Goal: Complete application form

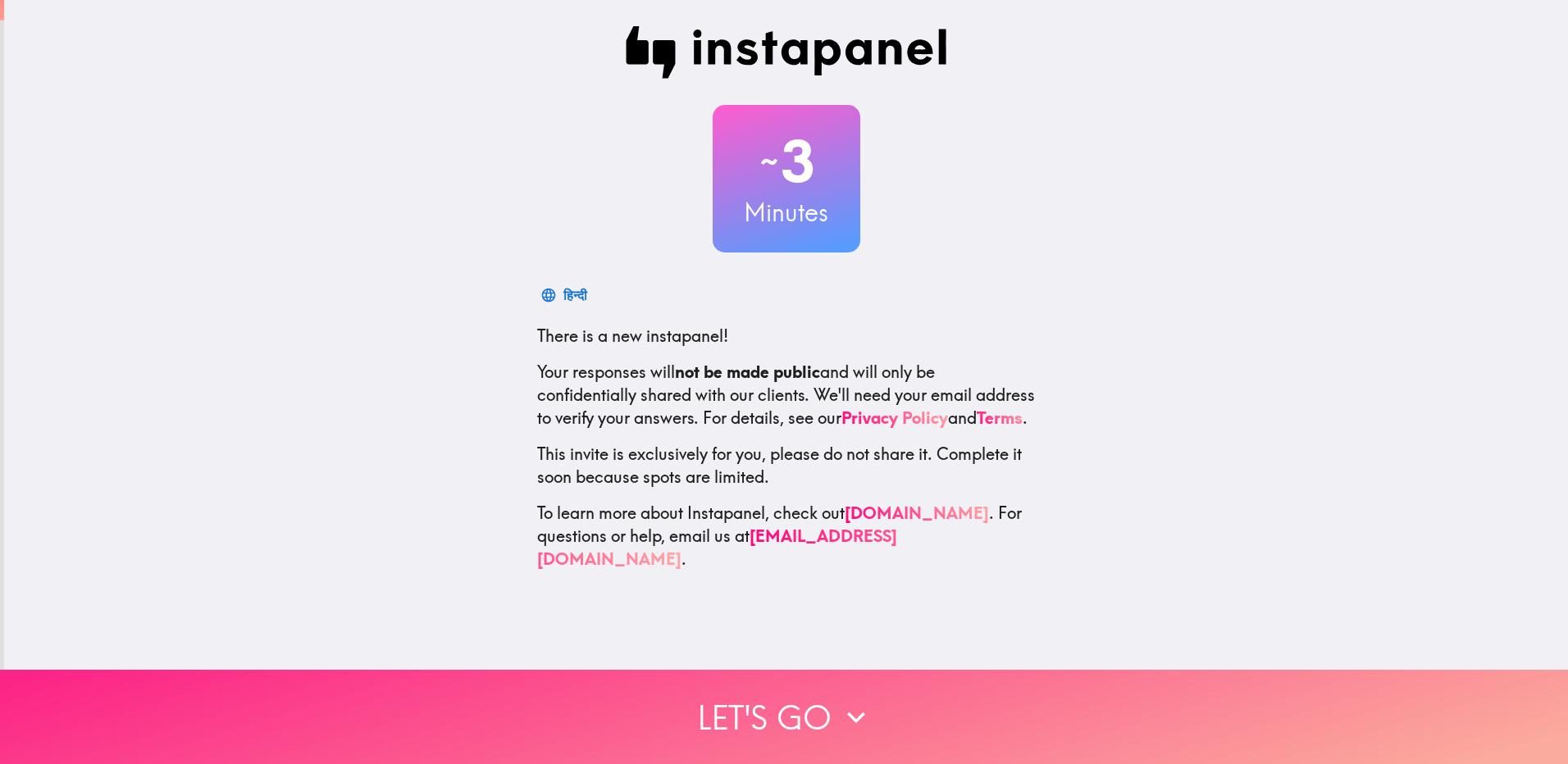
click at [838, 704] on icon "button" at bounding box center [856, 717] width 36 height 36
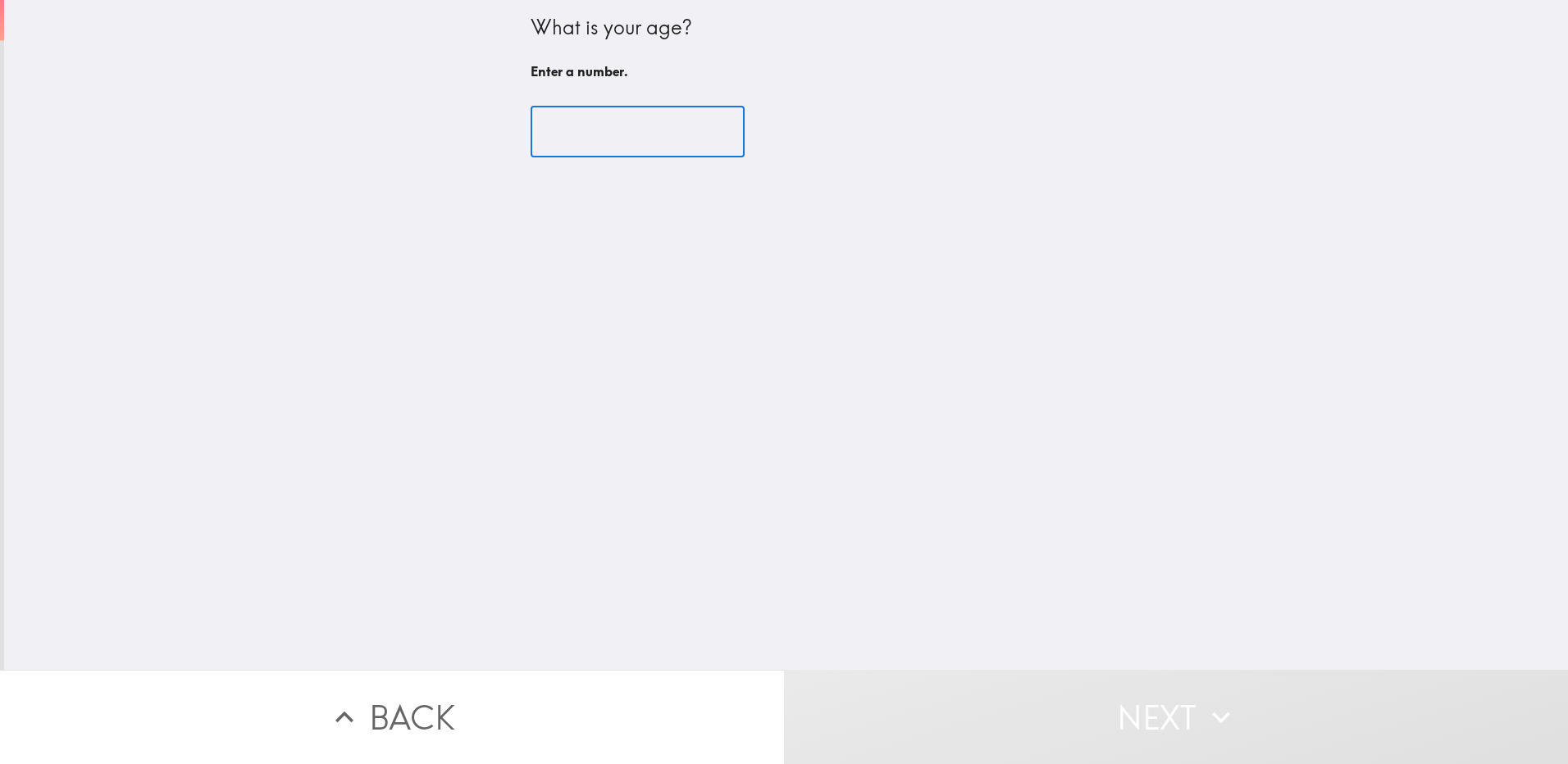
click at [653, 139] on input "number" at bounding box center [638, 132] width 214 height 50
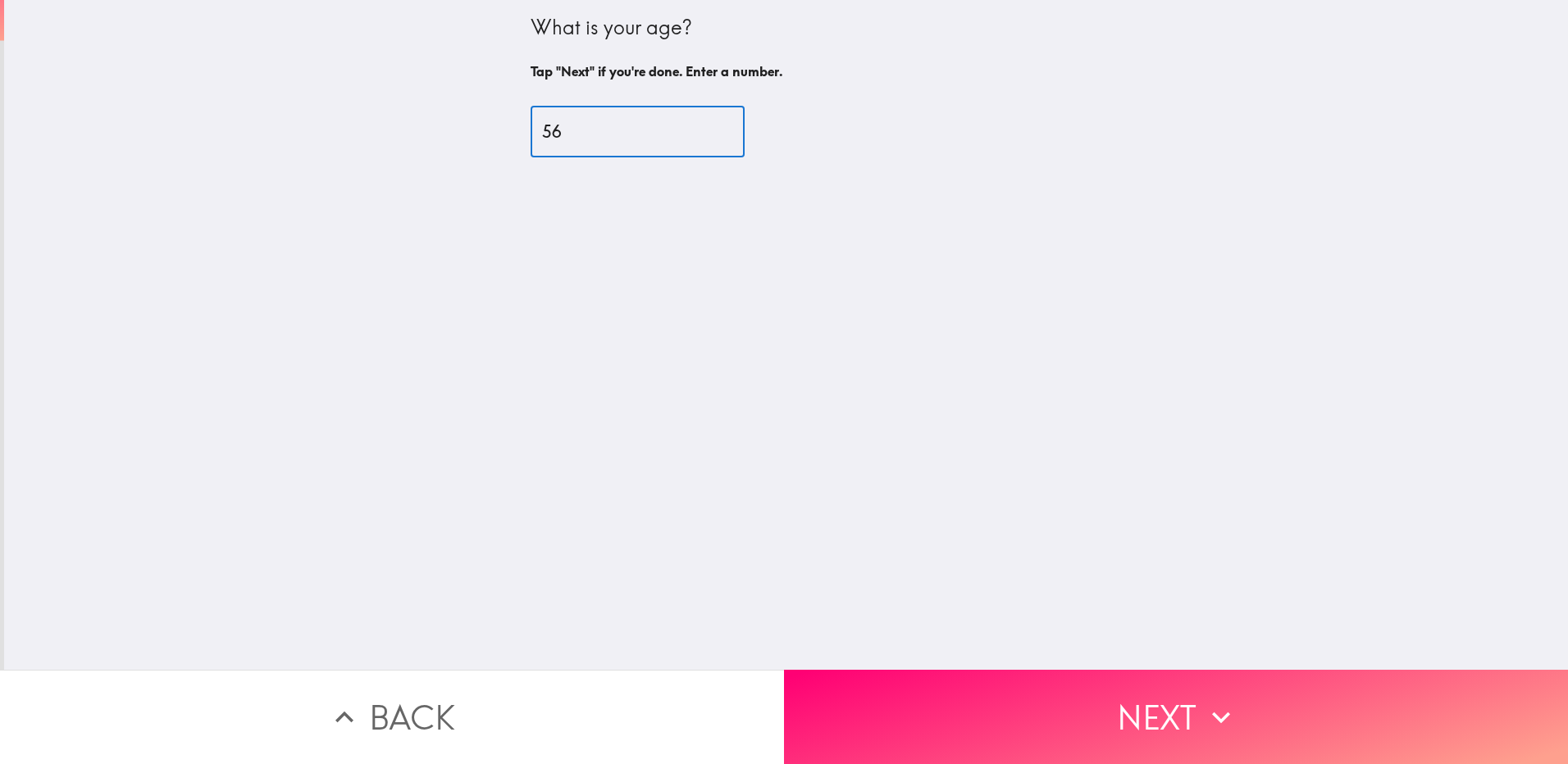
click at [700, 127] on input "57" at bounding box center [638, 132] width 214 height 50
click at [699, 127] on input "61" at bounding box center [638, 132] width 214 height 50
click at [699, 127] on input "62" at bounding box center [638, 132] width 214 height 50
click at [699, 127] on input "63" at bounding box center [638, 132] width 214 height 50
click at [699, 127] on input "64" at bounding box center [638, 132] width 214 height 50
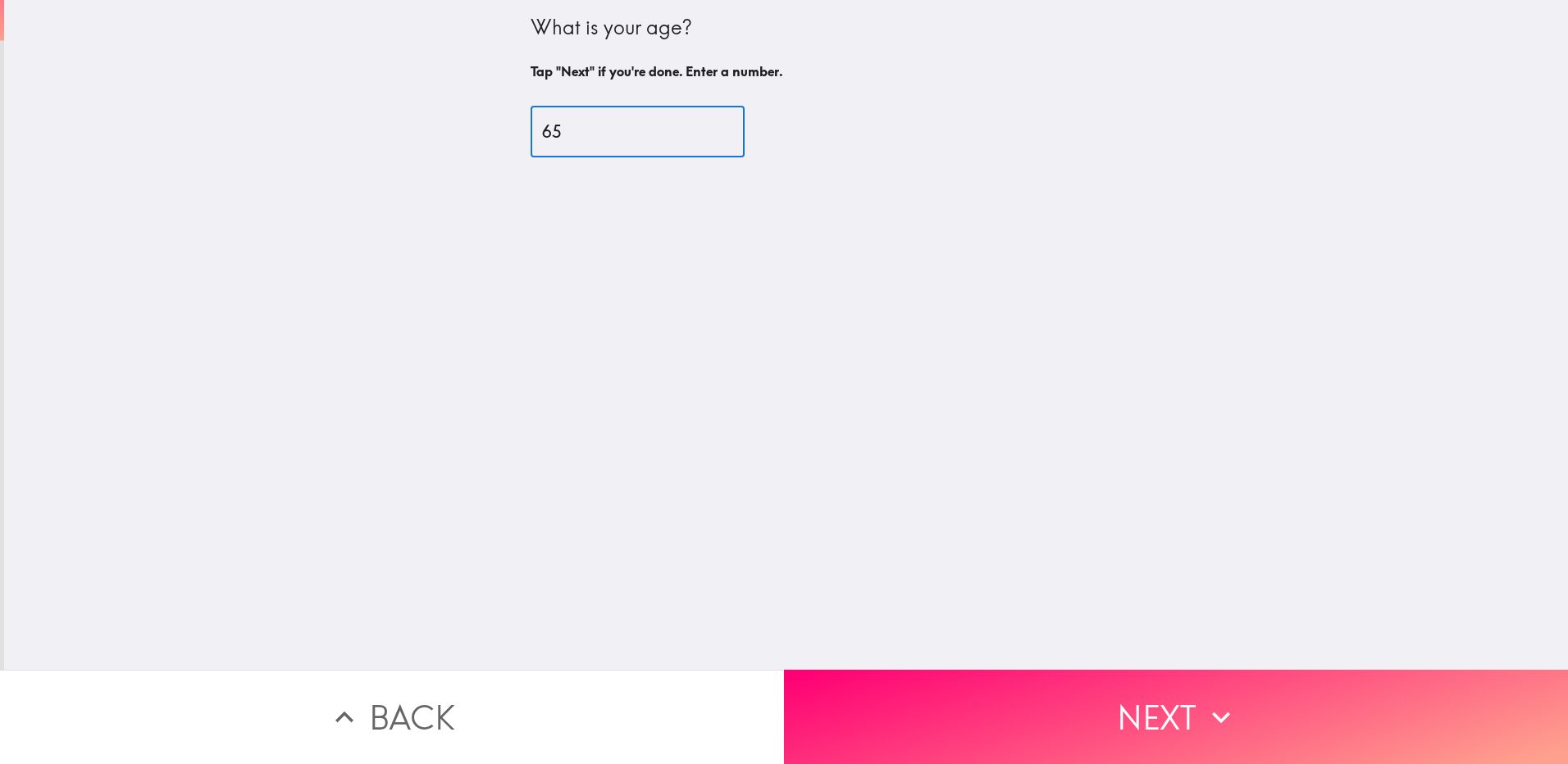
type input "65"
click at [699, 127] on input "65" at bounding box center [638, 132] width 214 height 50
click at [786, 182] on div "What is your age? Tap "Next" if you're done. Enter a number. 65 ​" at bounding box center [786, 335] width 1564 height 670
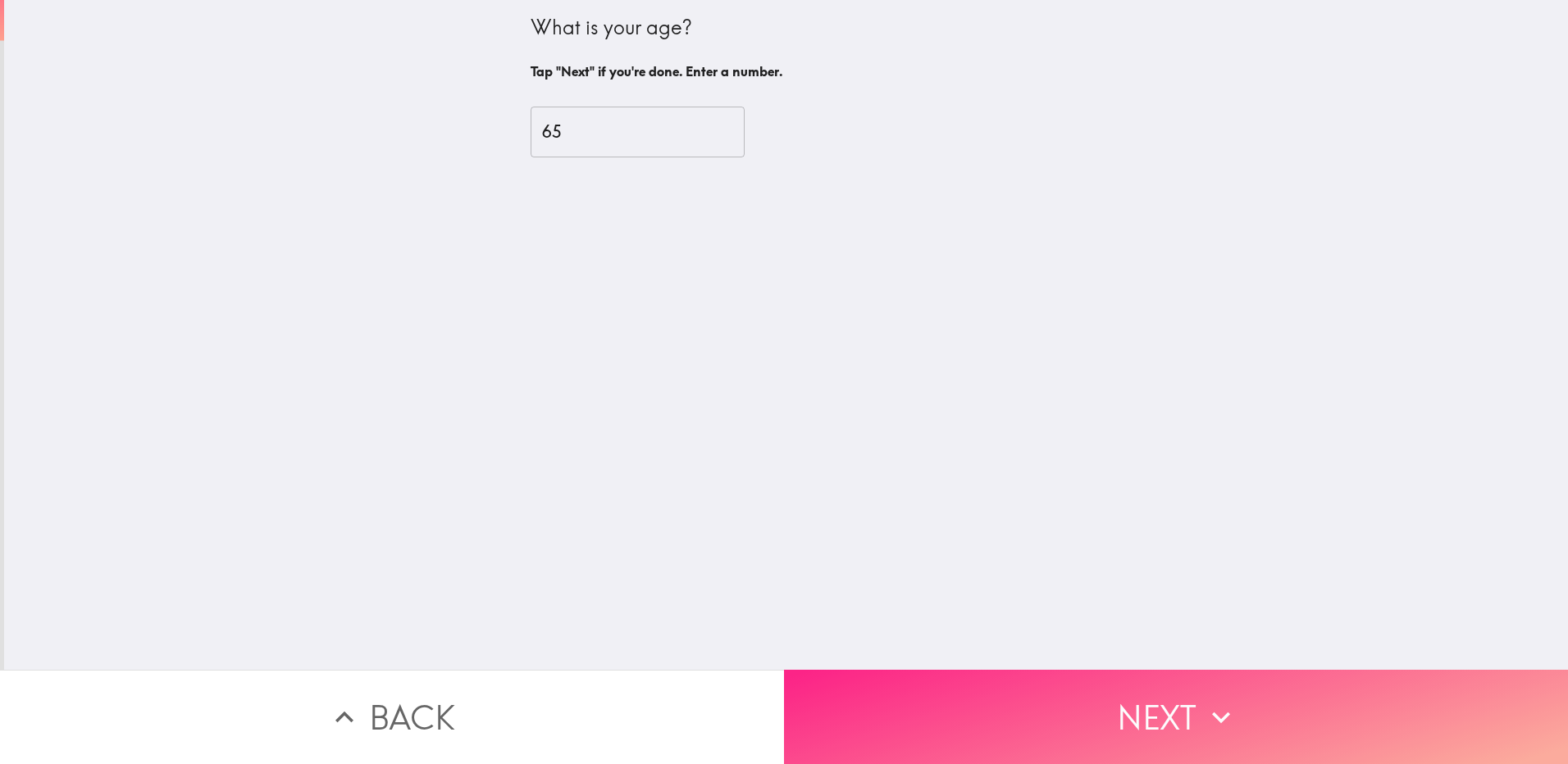
click at [1143, 705] on button "Next" at bounding box center [1176, 717] width 784 height 94
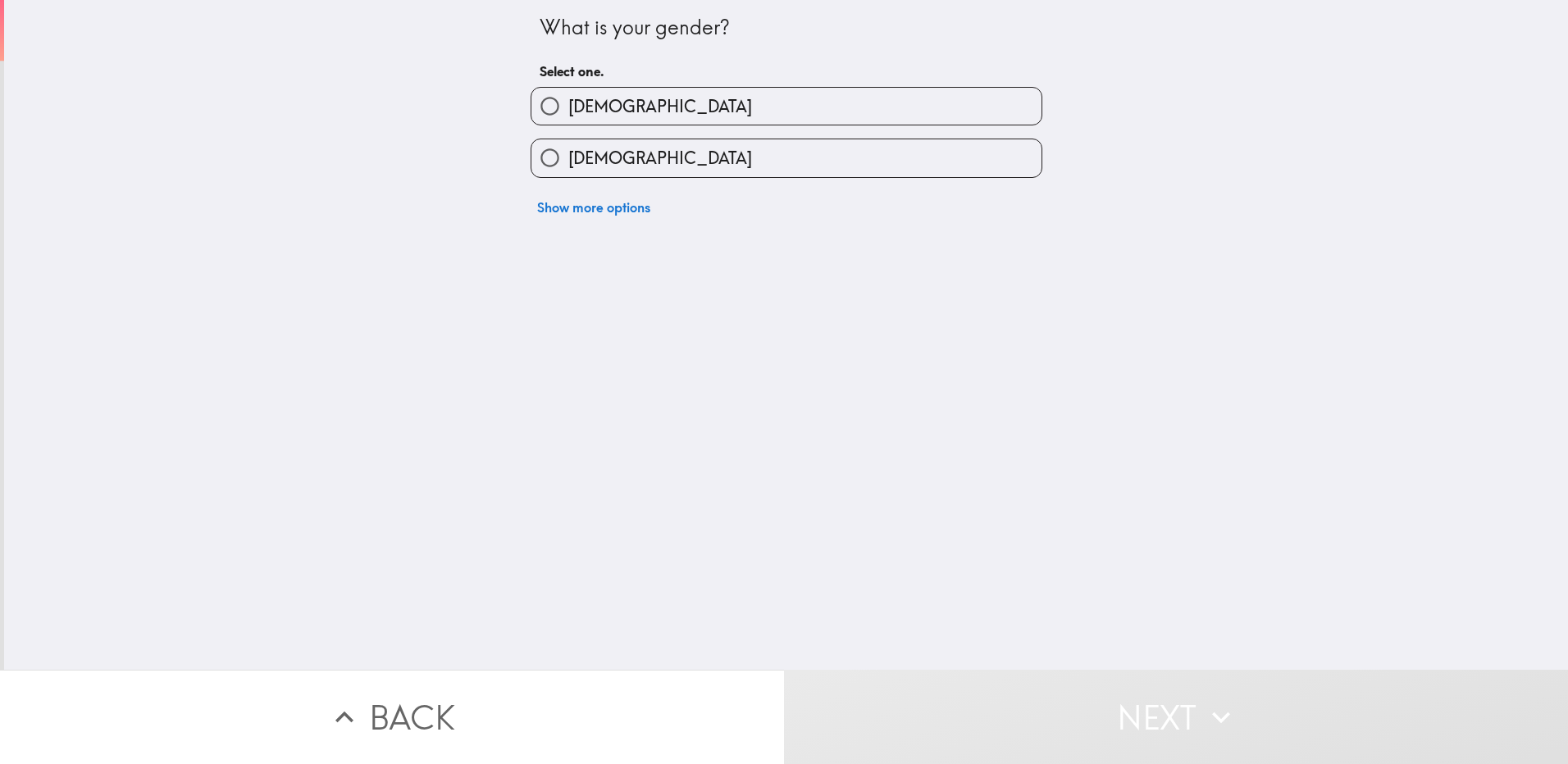
click at [540, 157] on input "[DEMOGRAPHIC_DATA]" at bounding box center [549, 157] width 37 height 37
radio input "true"
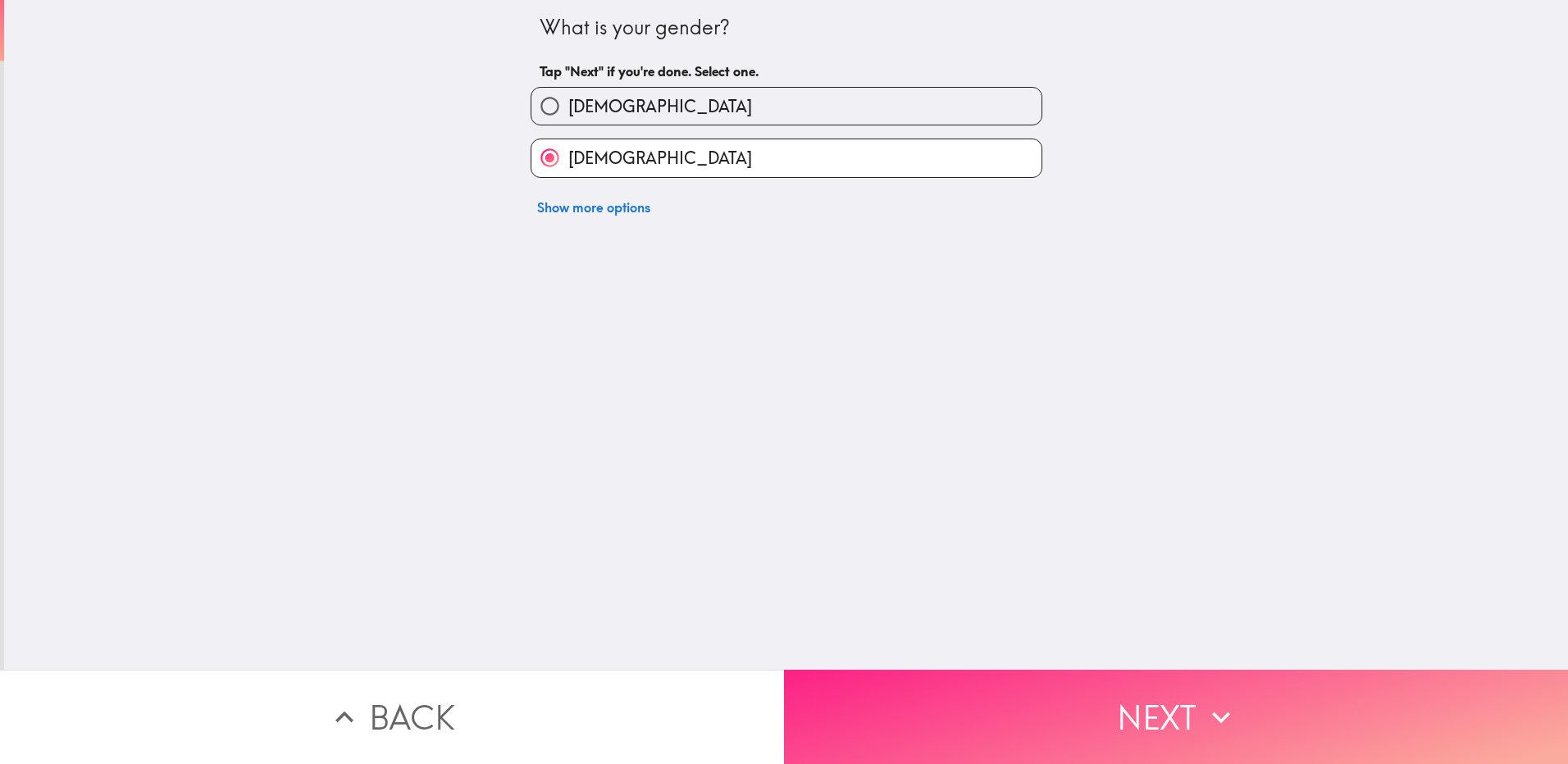
click at [1135, 703] on button "Next" at bounding box center [1176, 717] width 784 height 94
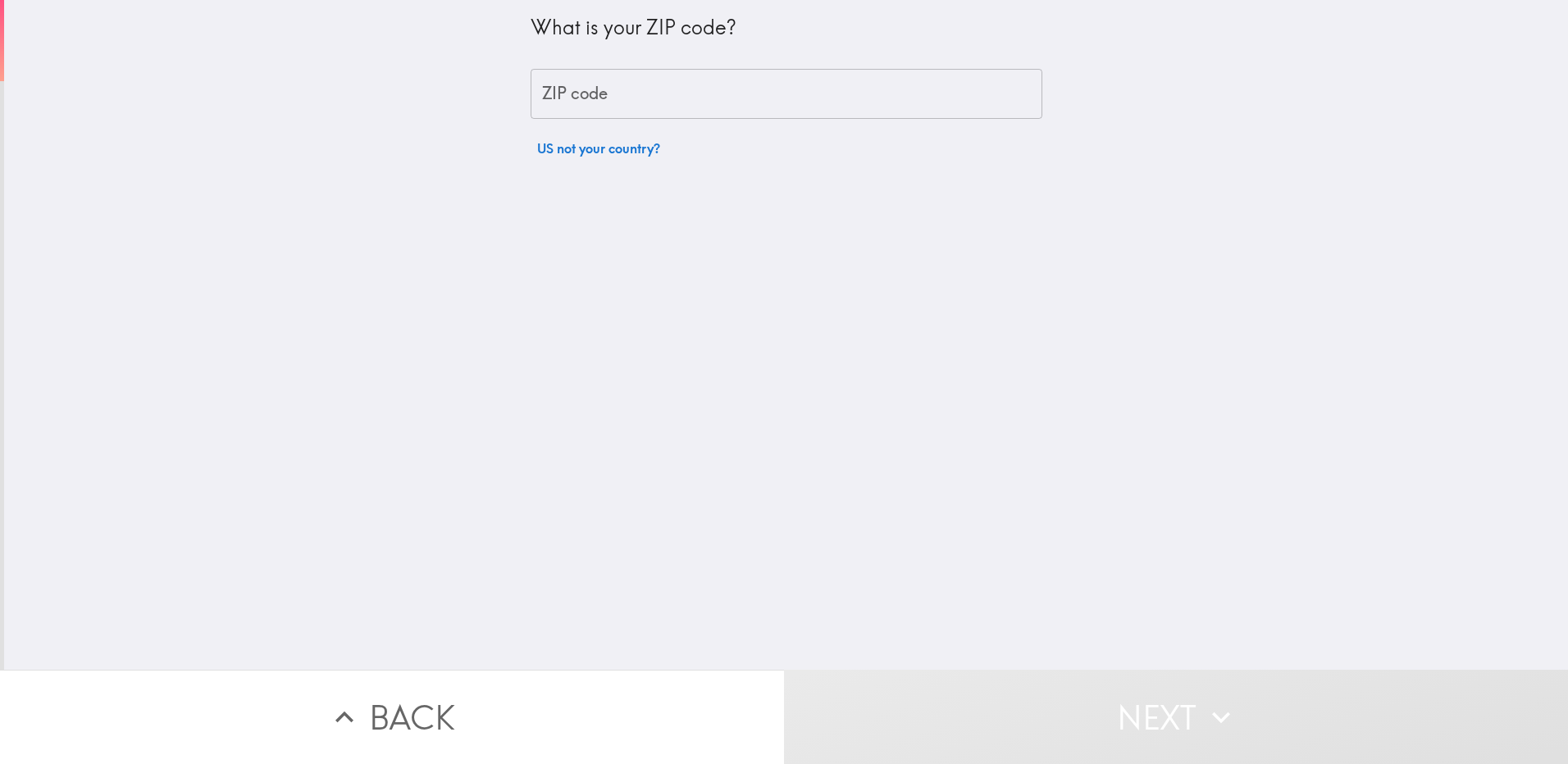
click at [757, 98] on input "ZIP code" at bounding box center [787, 93] width 512 height 50
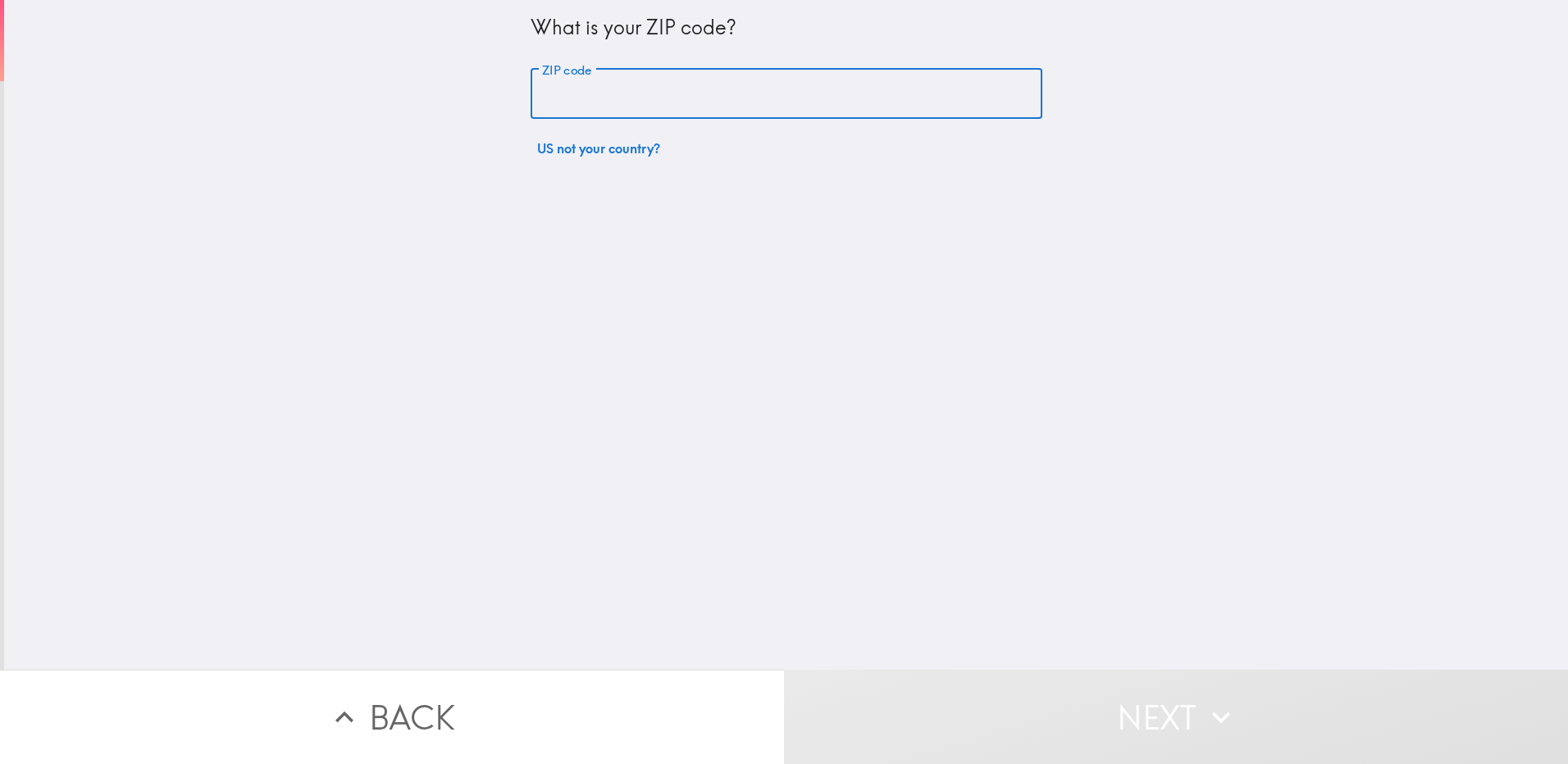
type input "77808"
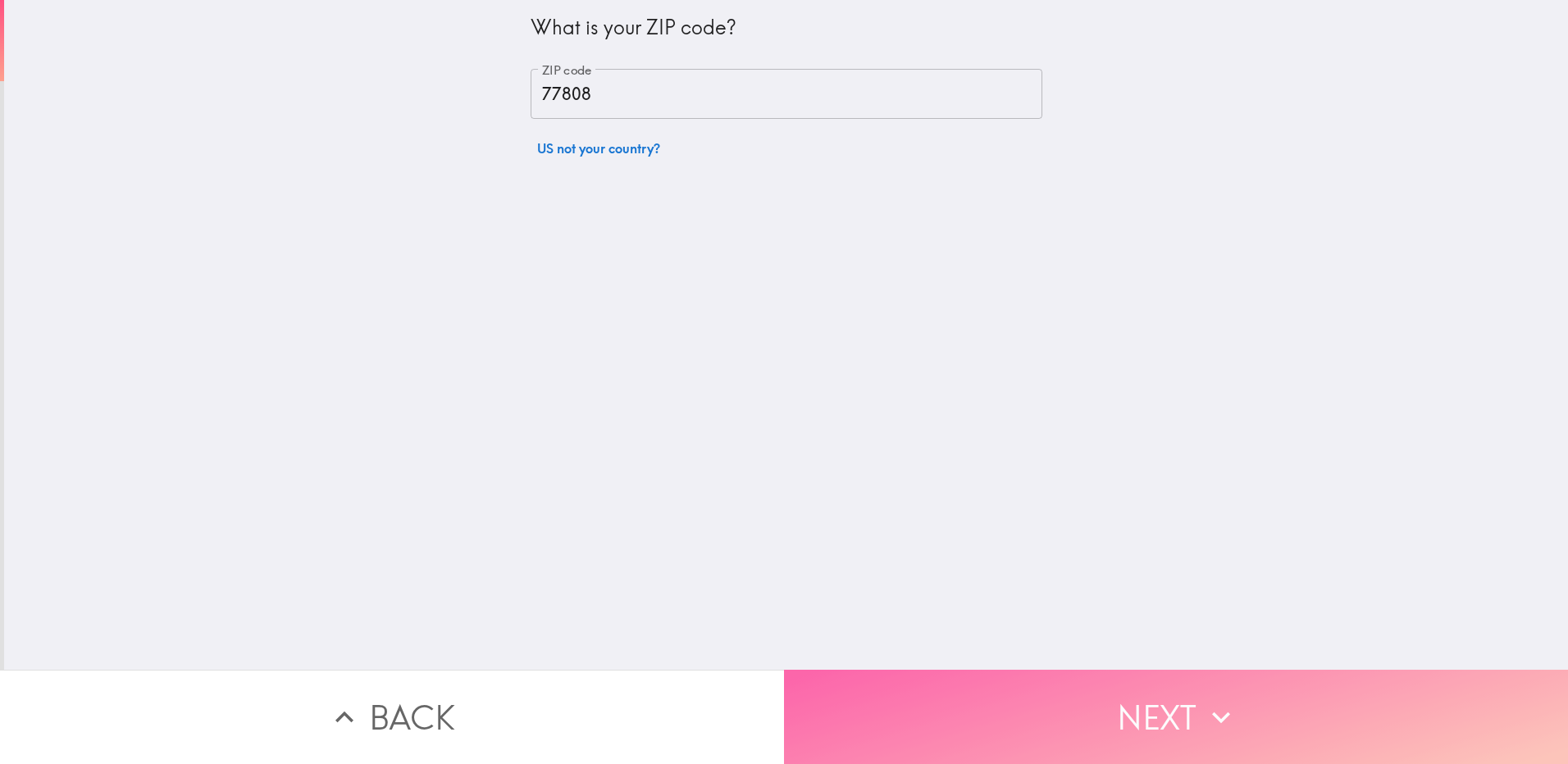
click at [1127, 713] on button "Next" at bounding box center [1176, 717] width 784 height 94
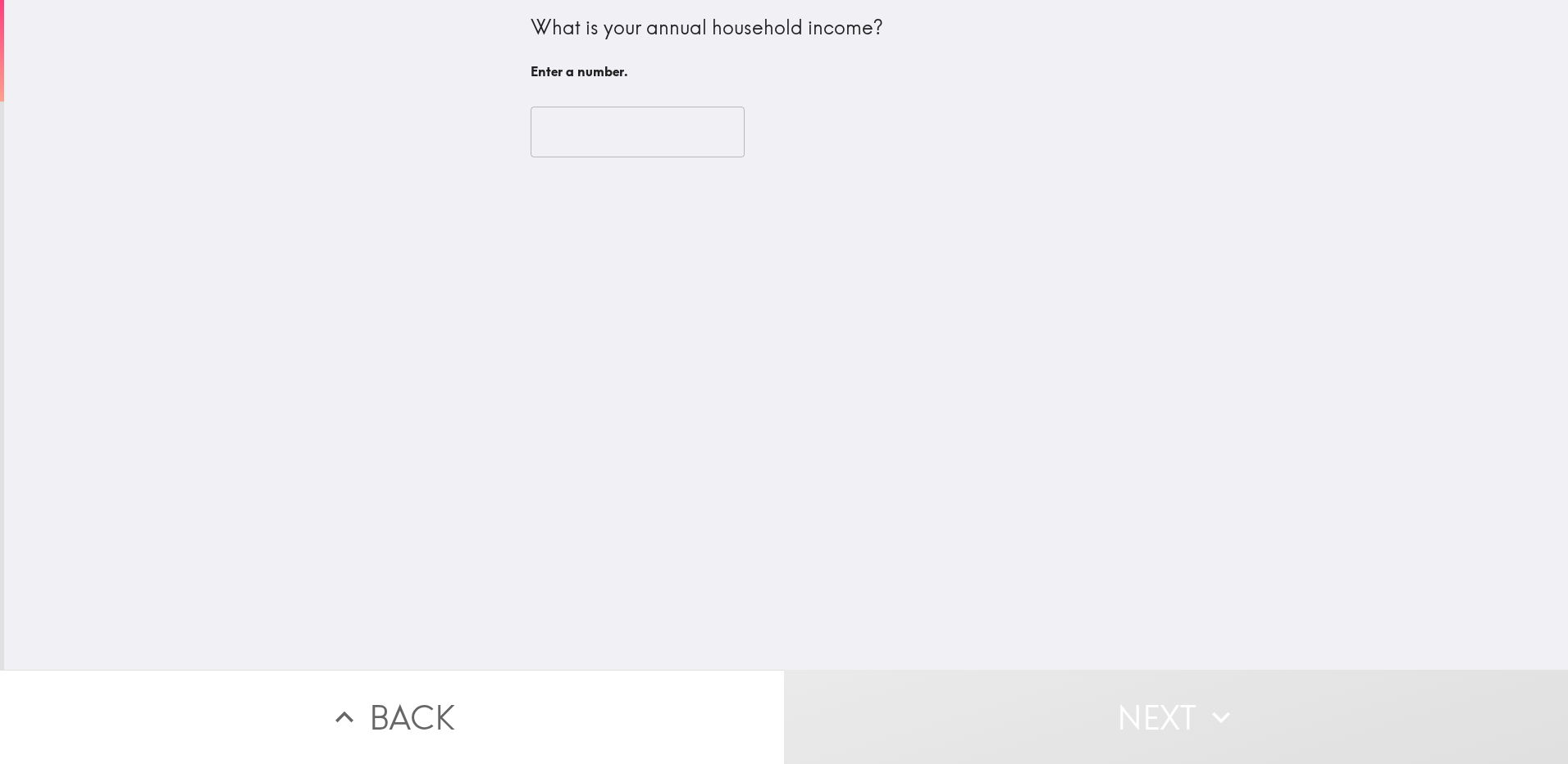
click at [639, 138] on input "number" at bounding box center [638, 132] width 214 height 50
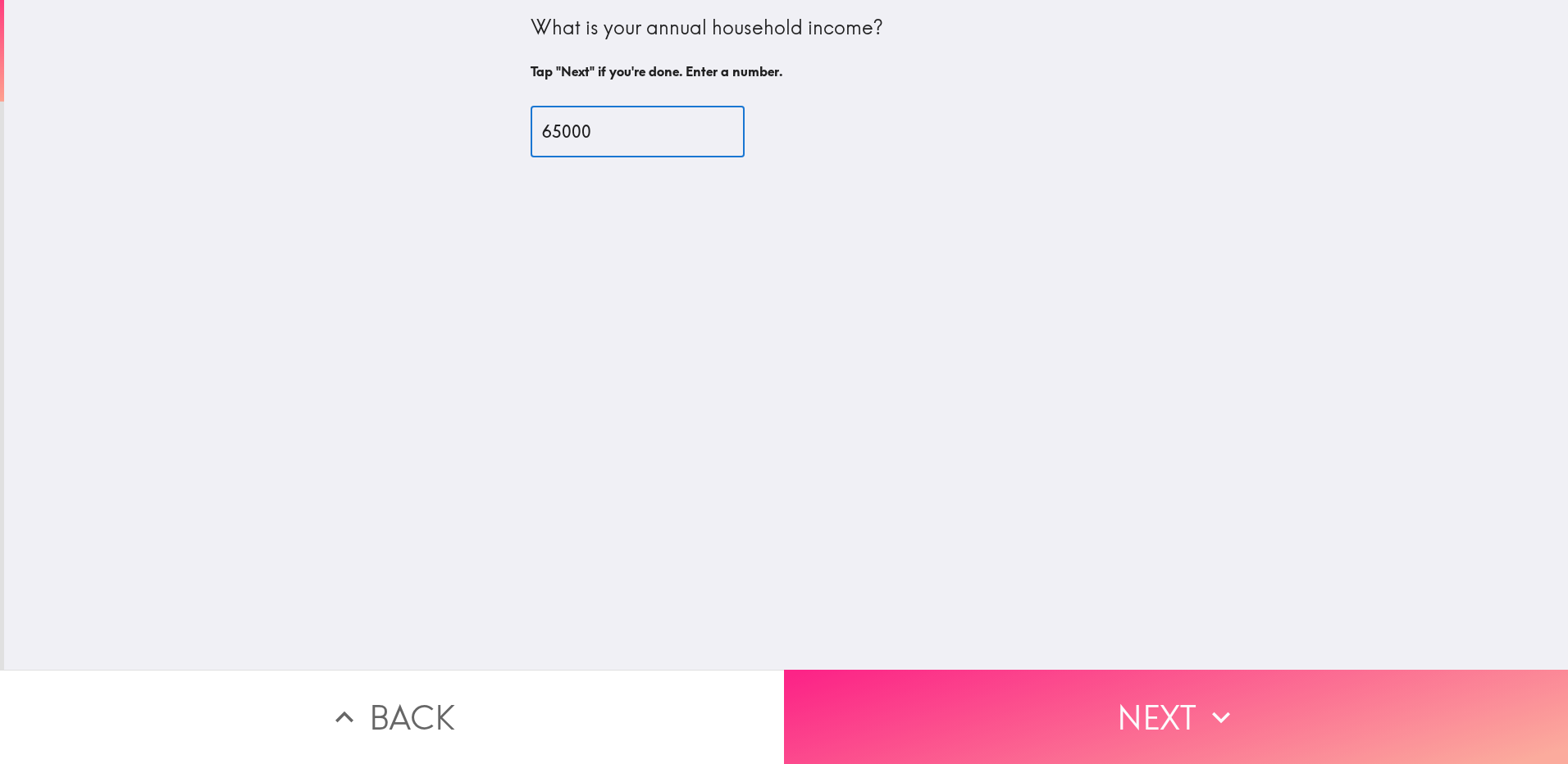
type input "65000"
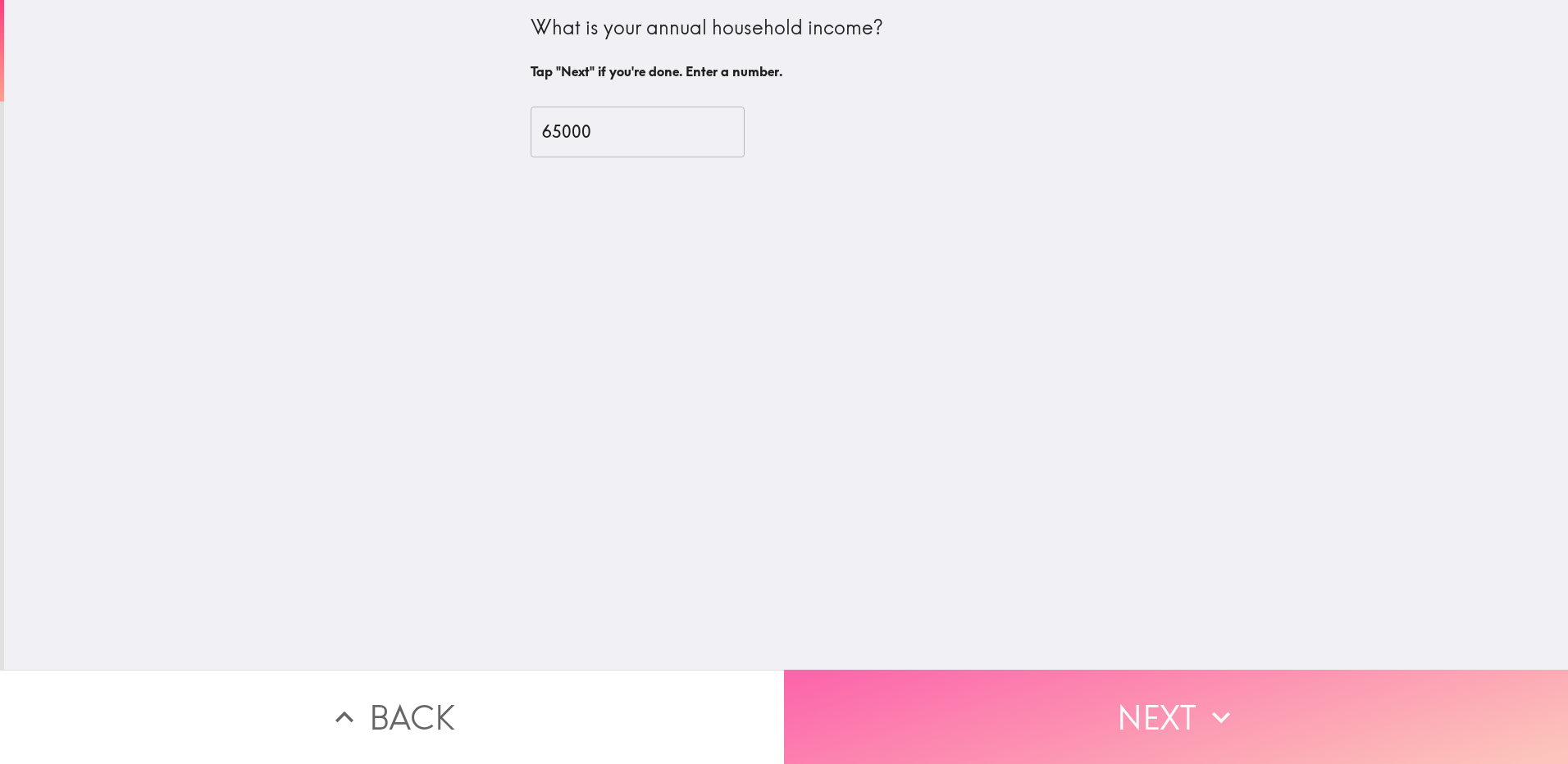
click at [1183, 708] on button "Next" at bounding box center [1176, 717] width 784 height 94
